Goal: Information Seeking & Learning: Learn about a topic

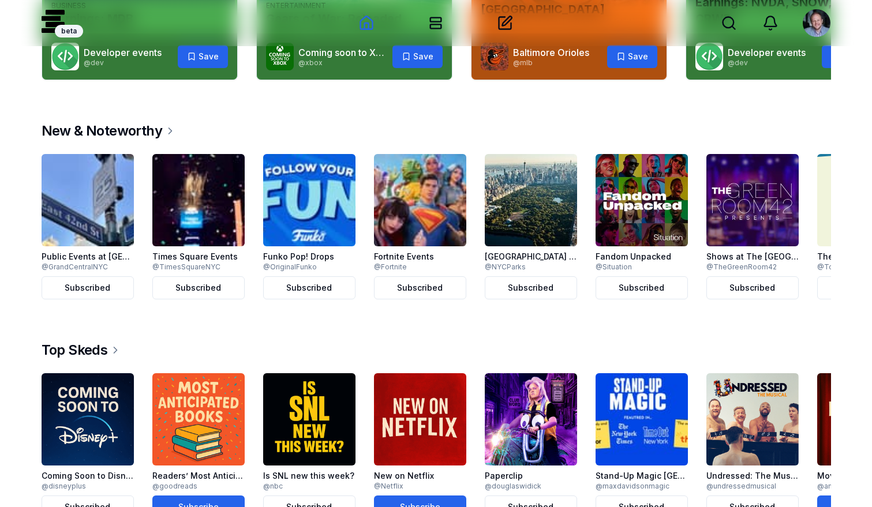
scroll to position [242, 0]
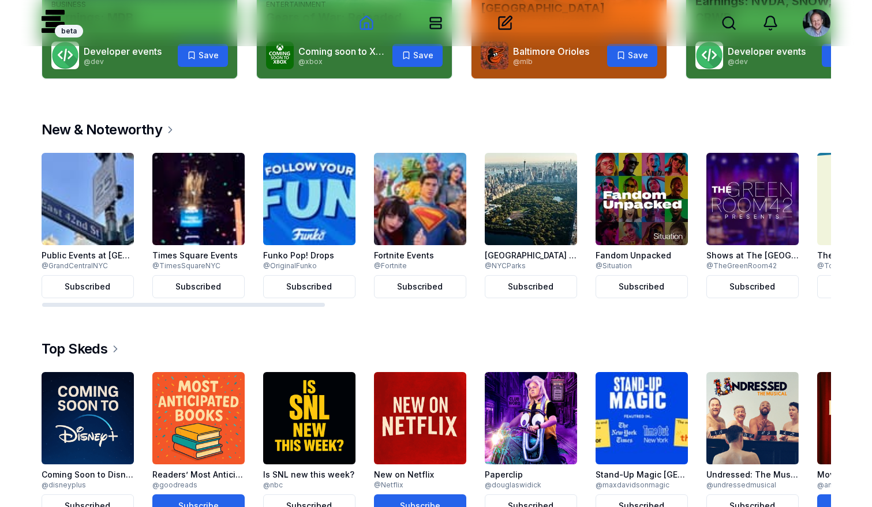
click at [334, 193] on img at bounding box center [309, 199] width 92 height 92
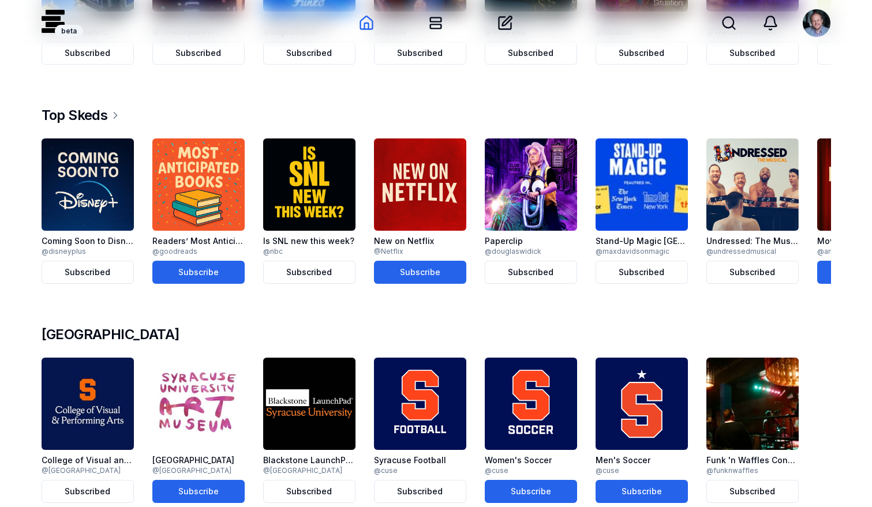
scroll to position [477, 0]
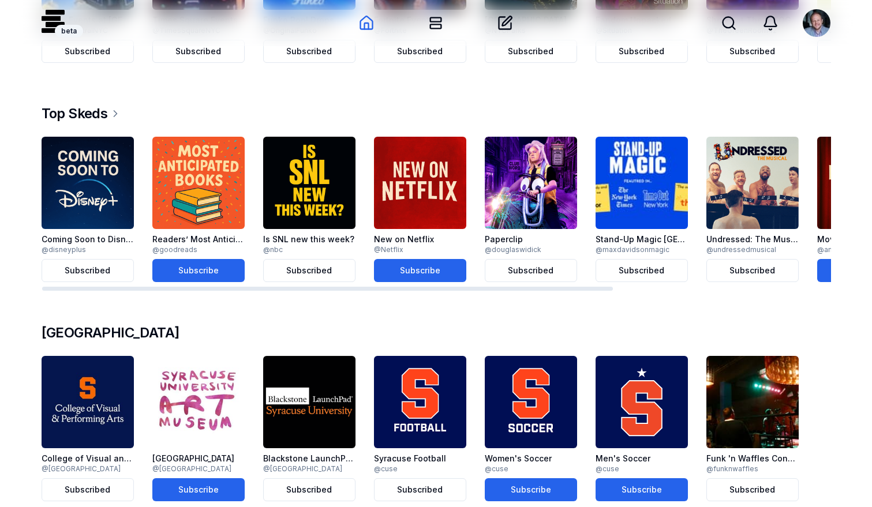
click at [411, 183] on img at bounding box center [420, 183] width 92 height 92
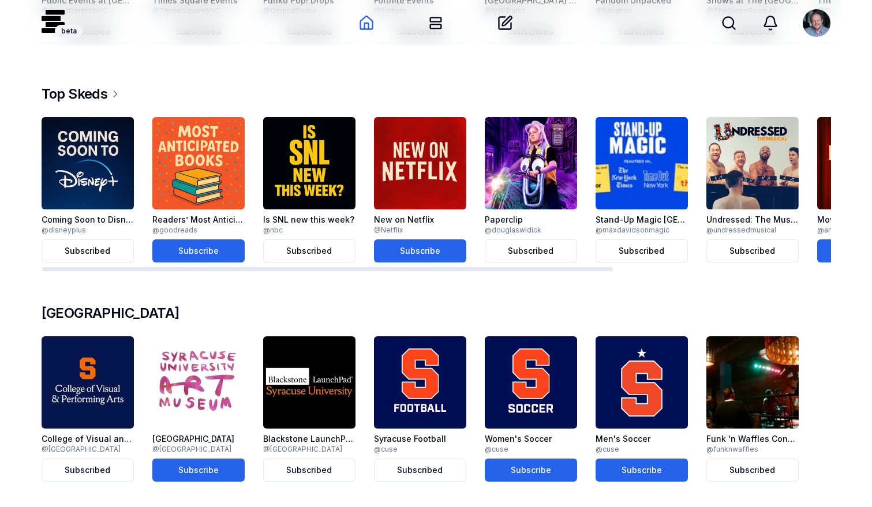
scroll to position [498, 0]
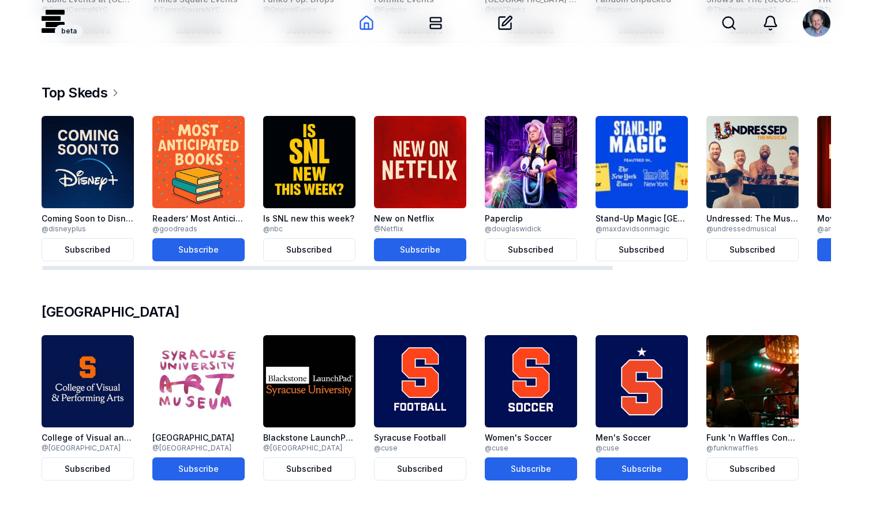
click at [99, 173] on img at bounding box center [88, 162] width 92 height 92
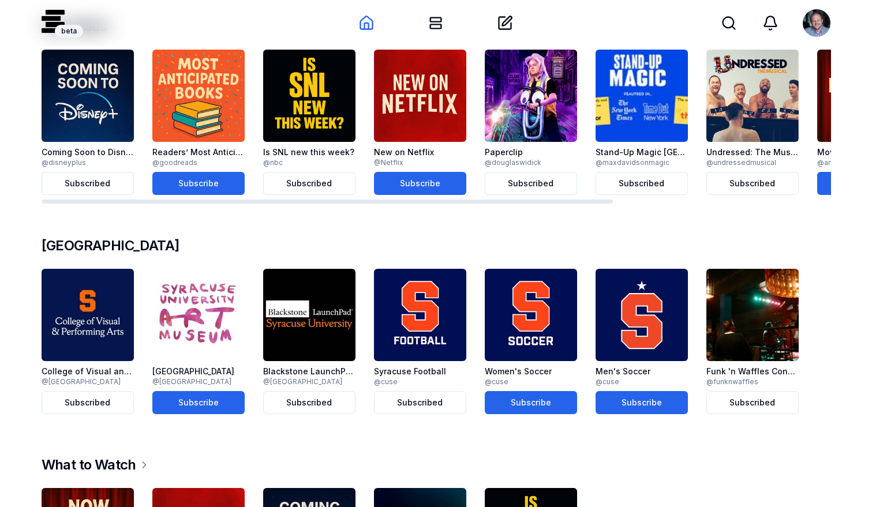
scroll to position [583, 0]
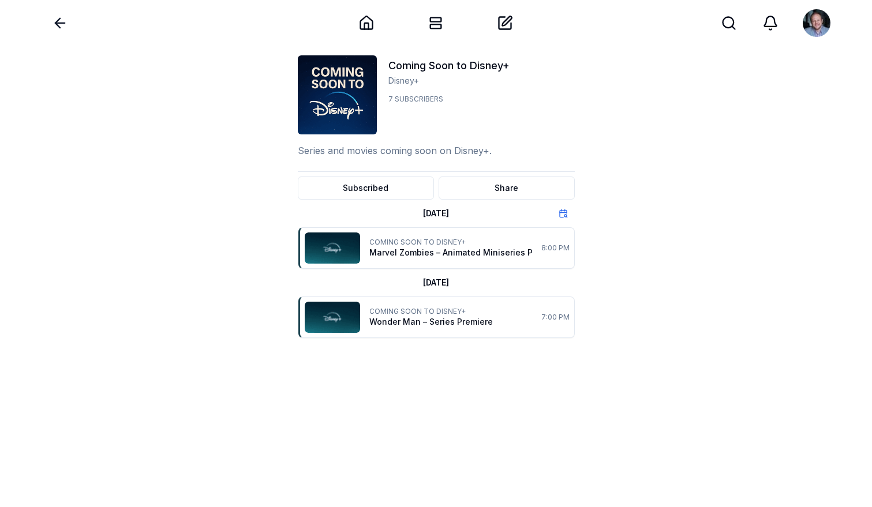
click at [62, 29] on icon at bounding box center [60, 23] width 16 height 16
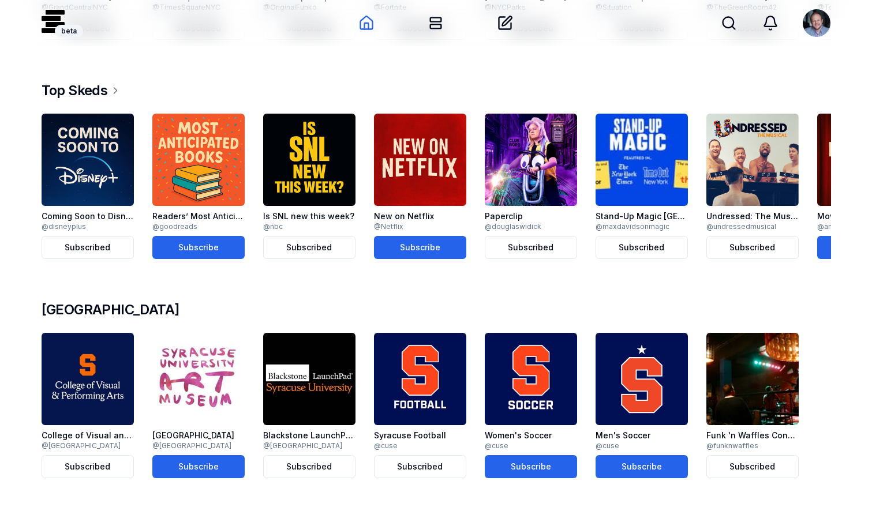
scroll to position [511, 0]
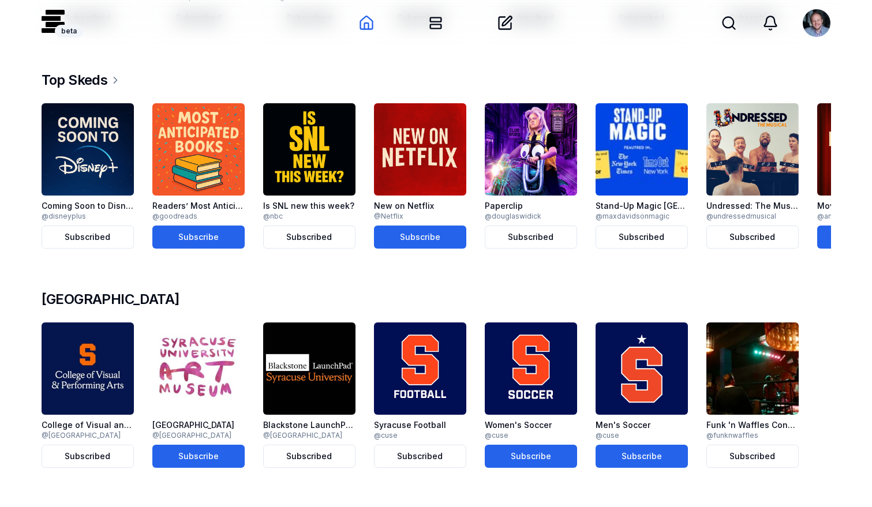
click at [793, 378] on img at bounding box center [753, 369] width 92 height 92
